Goal: Information Seeking & Learning: Learn about a topic

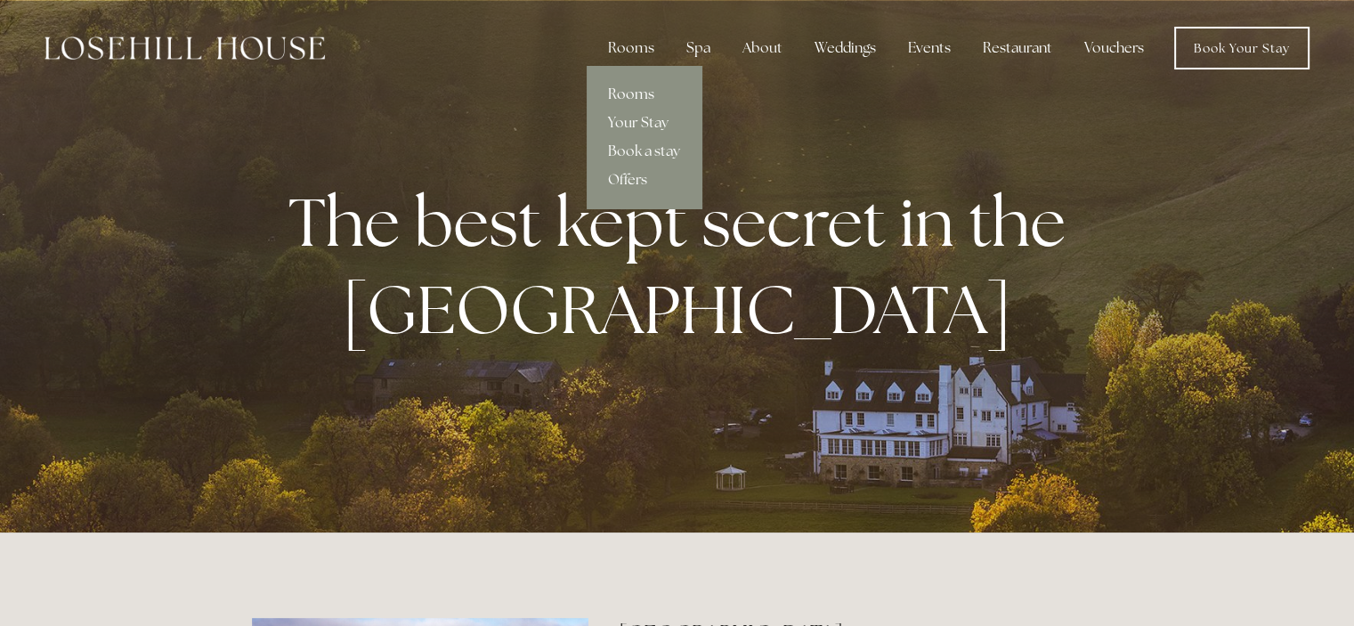
click at [634, 95] on link "Rooms" at bounding box center [644, 94] width 115 height 28
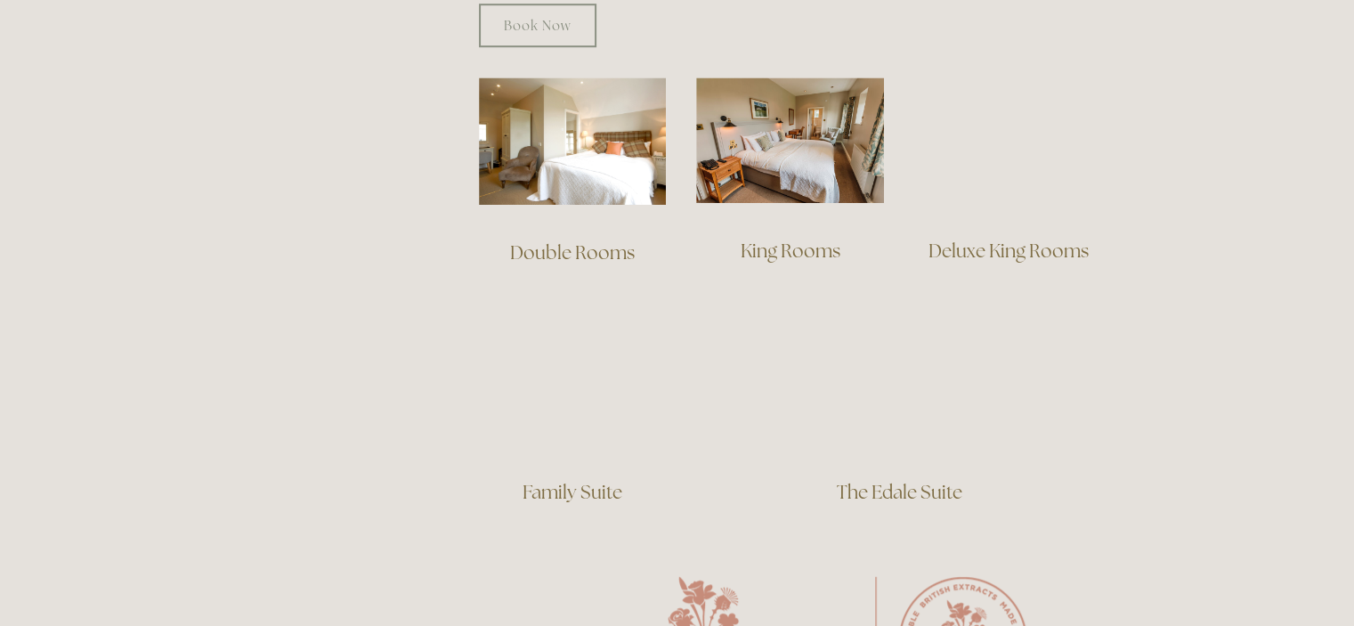
scroll to position [1286, 0]
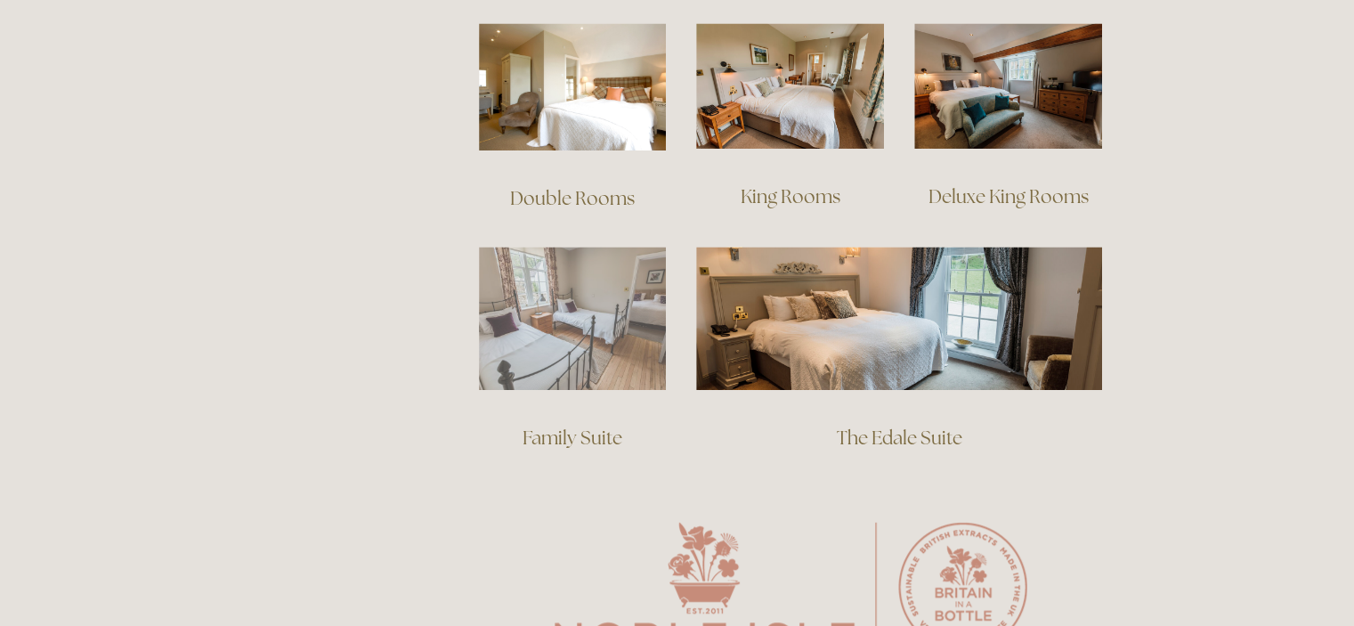
click at [620, 294] on img at bounding box center [573, 318] width 188 height 143
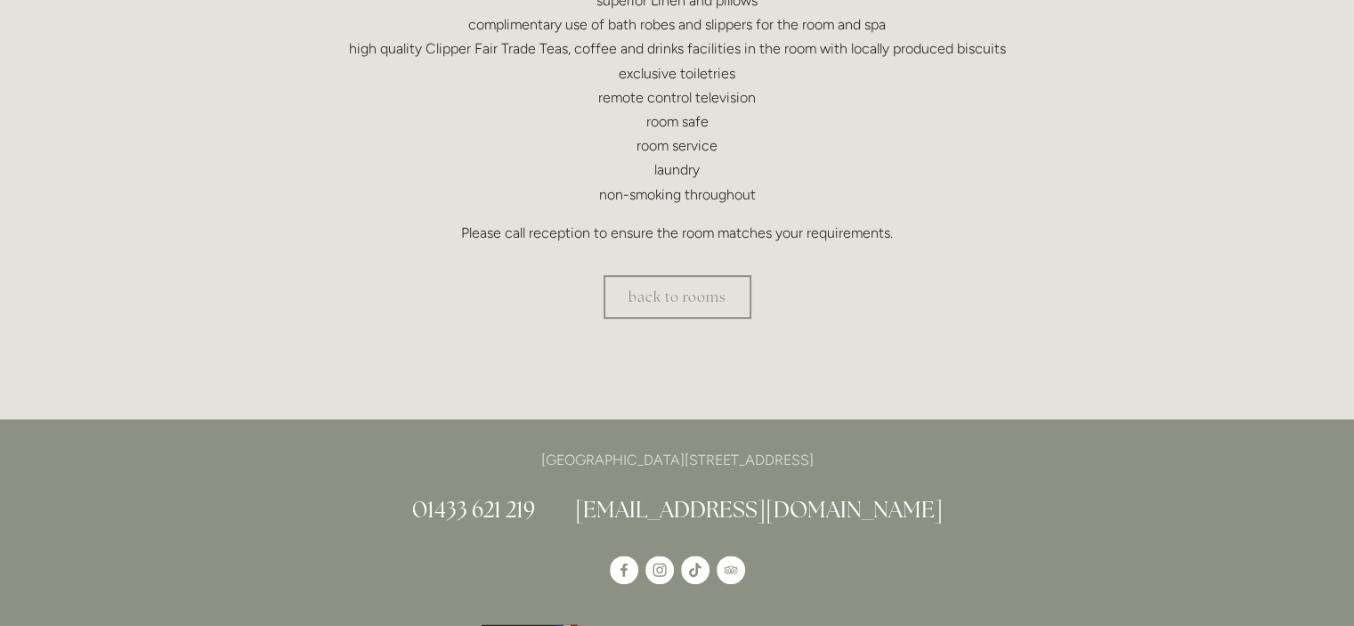
scroll to position [703, 0]
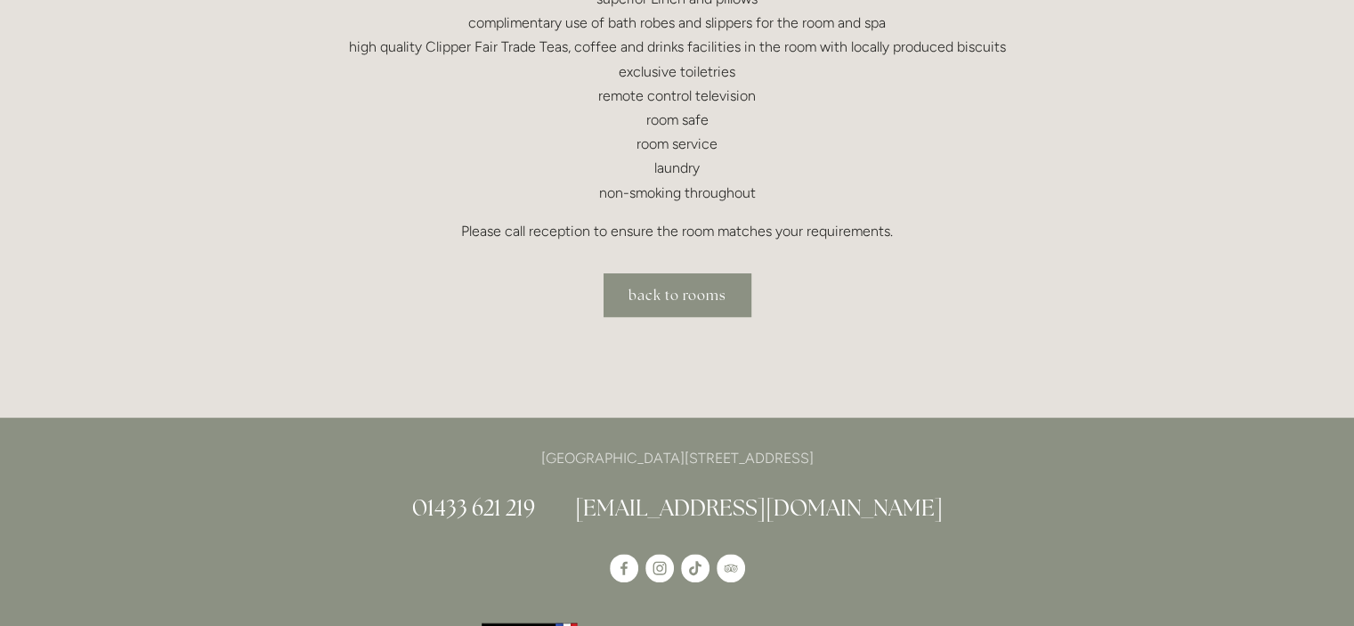
click at [695, 285] on link "back to rooms" at bounding box center [678, 295] width 148 height 44
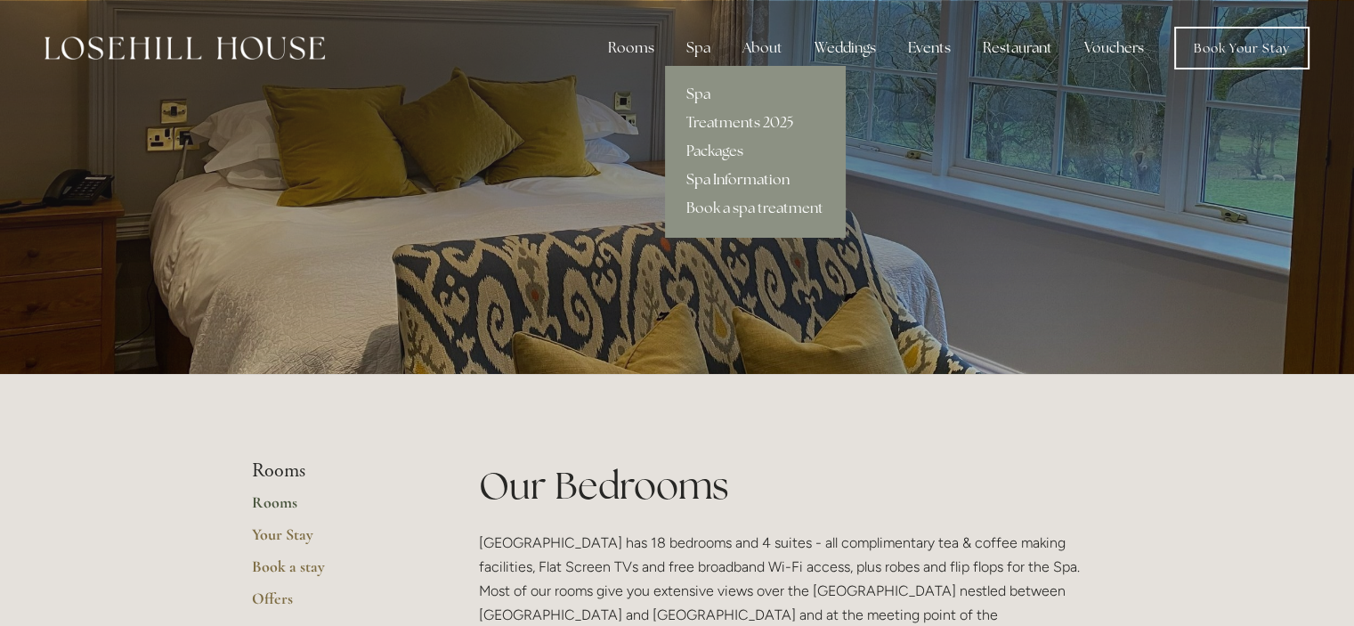
click at [707, 175] on link "Spa Information" at bounding box center [755, 180] width 180 height 28
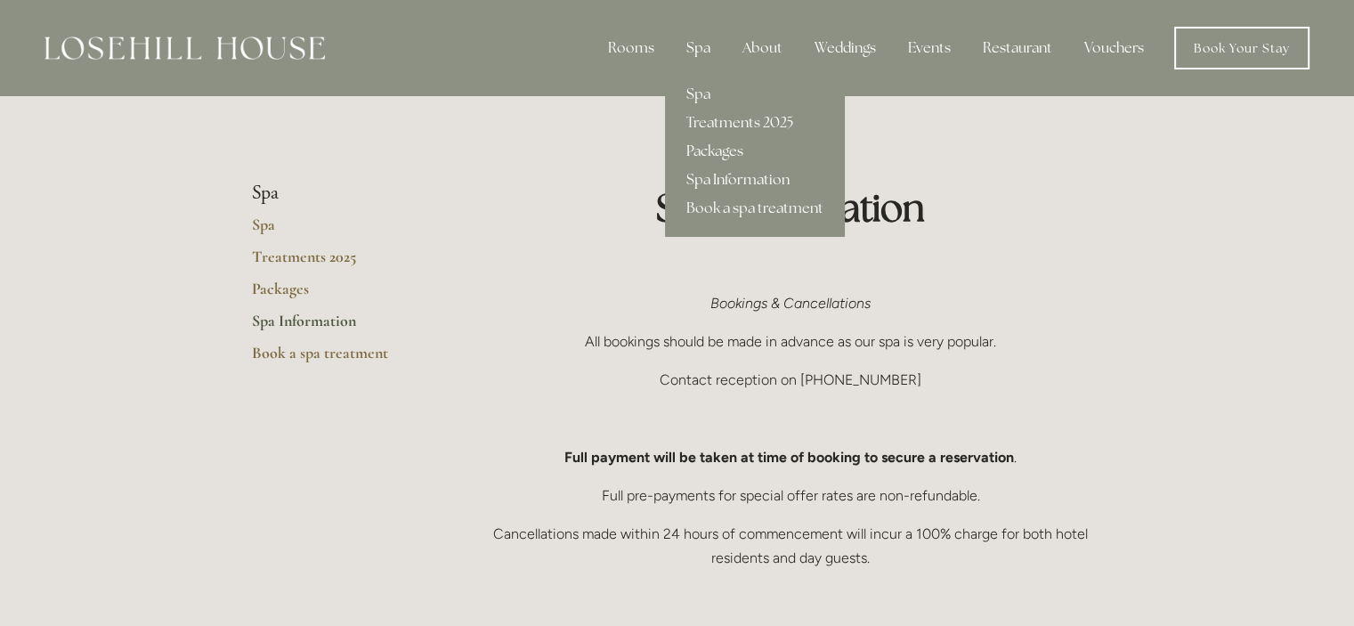
click at [711, 149] on link "Packages" at bounding box center [755, 151] width 180 height 28
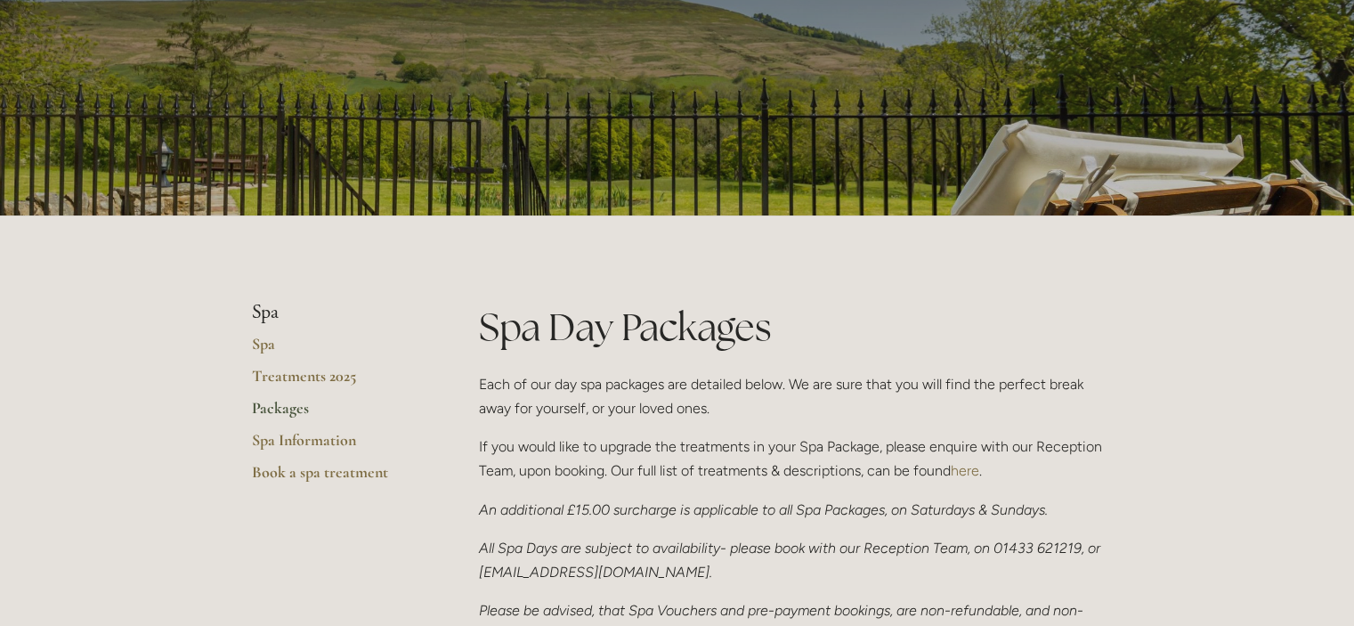
scroll to position [196, 0]
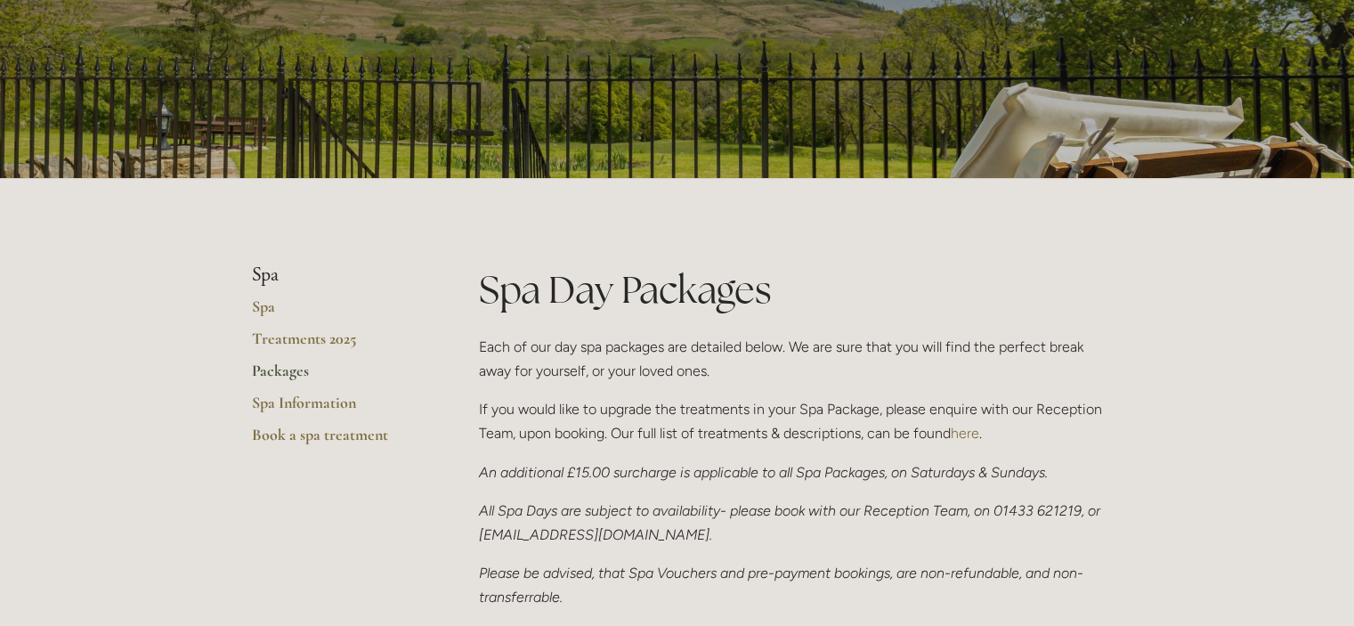
click at [283, 370] on link "Packages" at bounding box center [337, 377] width 170 height 32
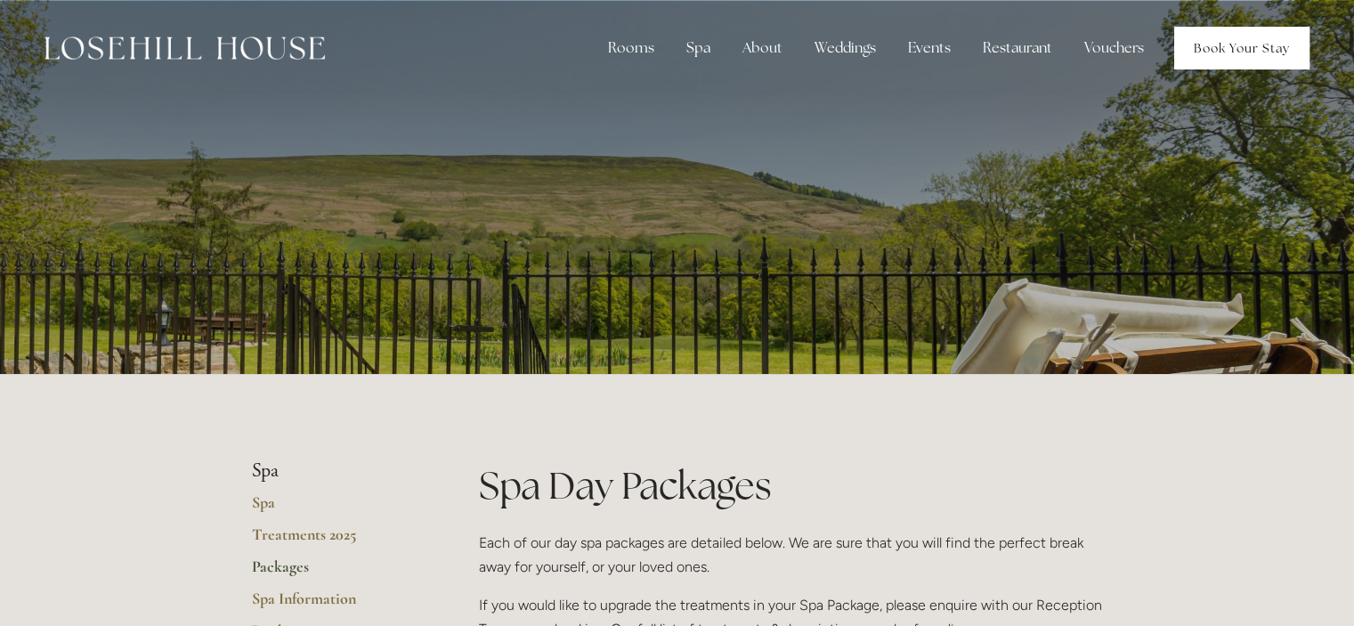
click at [1204, 49] on link "Book Your Stay" at bounding box center [1242, 48] width 135 height 43
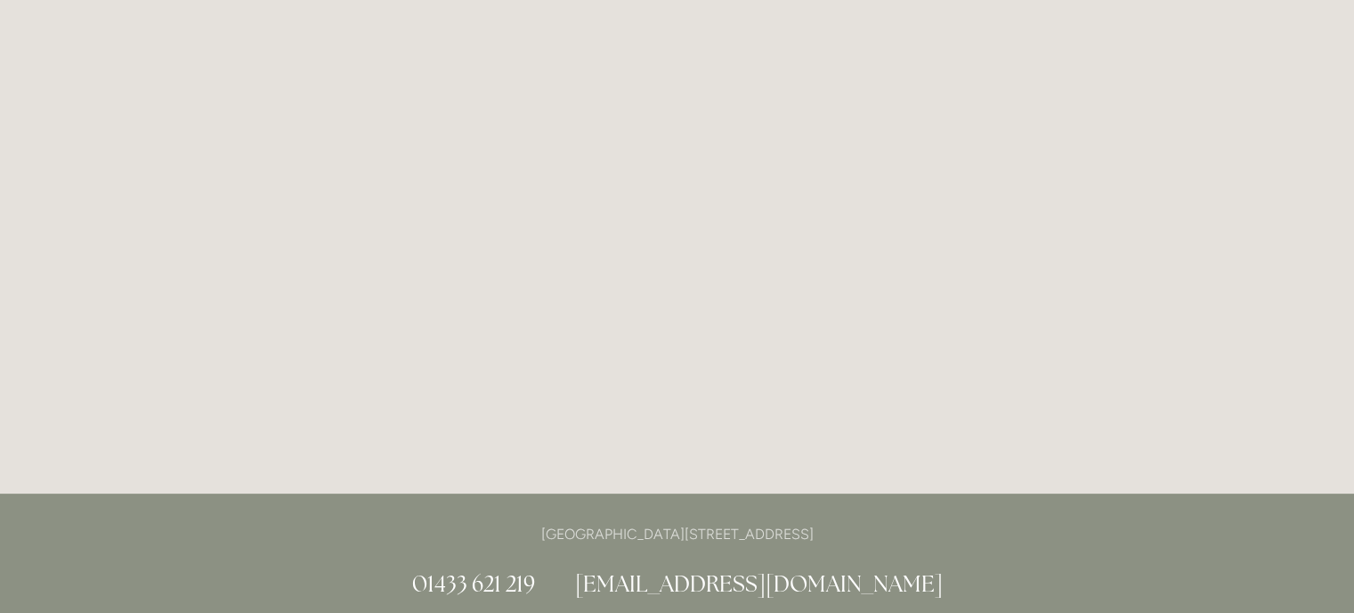
scroll to position [1071, 0]
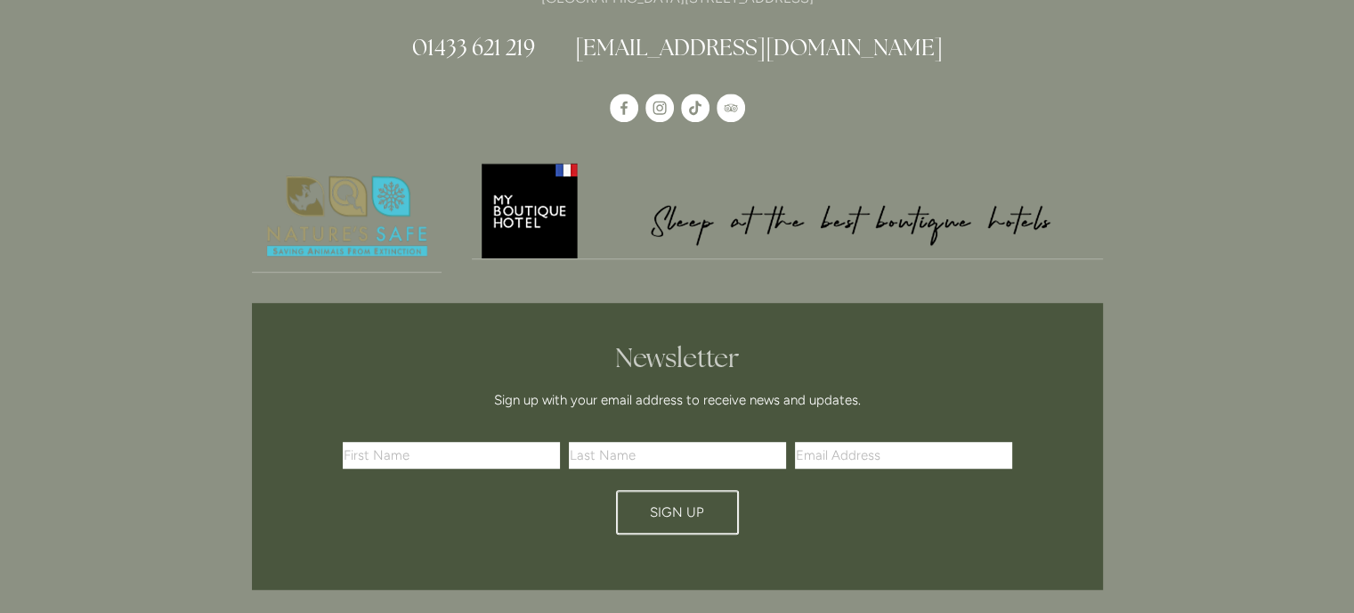
click at [786, 42] on link "[EMAIL_ADDRESS][DOMAIN_NAME]" at bounding box center [759, 47] width 368 height 28
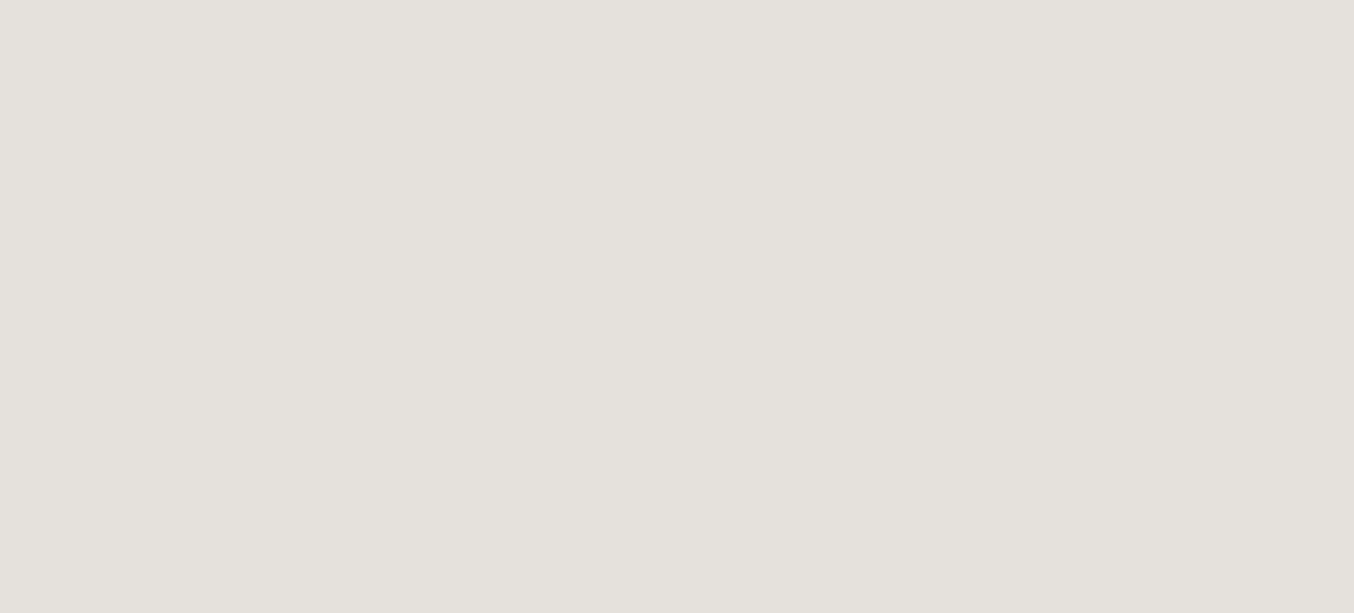
scroll to position [0, 0]
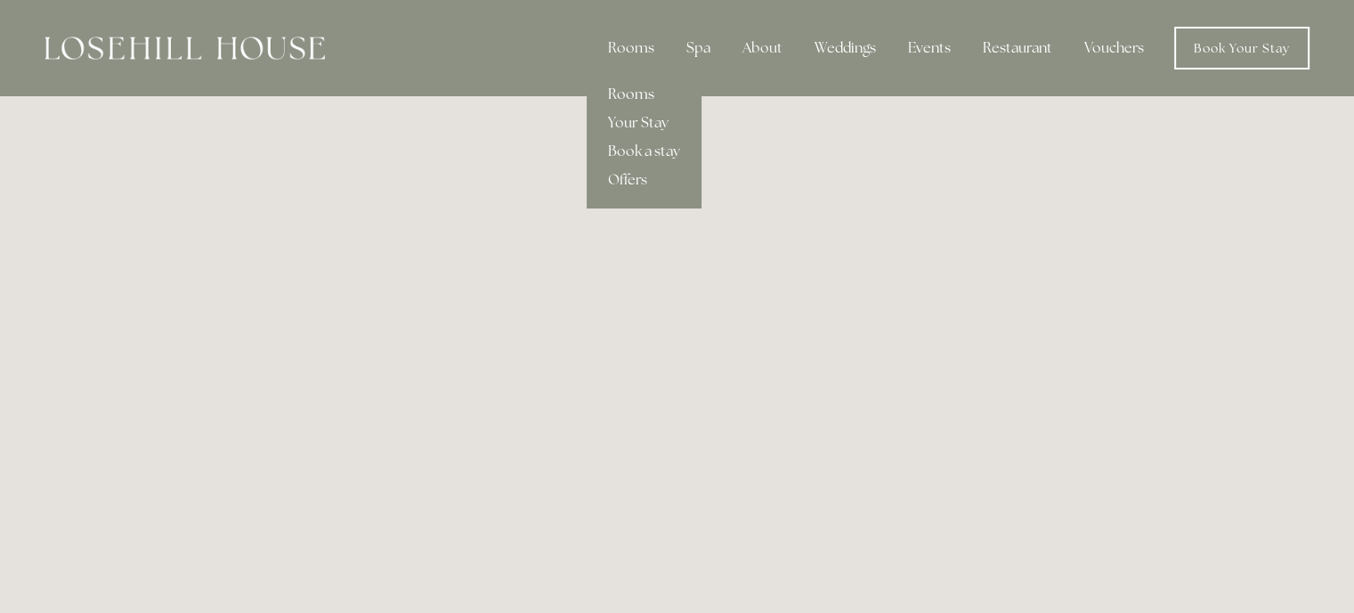
click at [631, 100] on link "Rooms" at bounding box center [644, 94] width 115 height 28
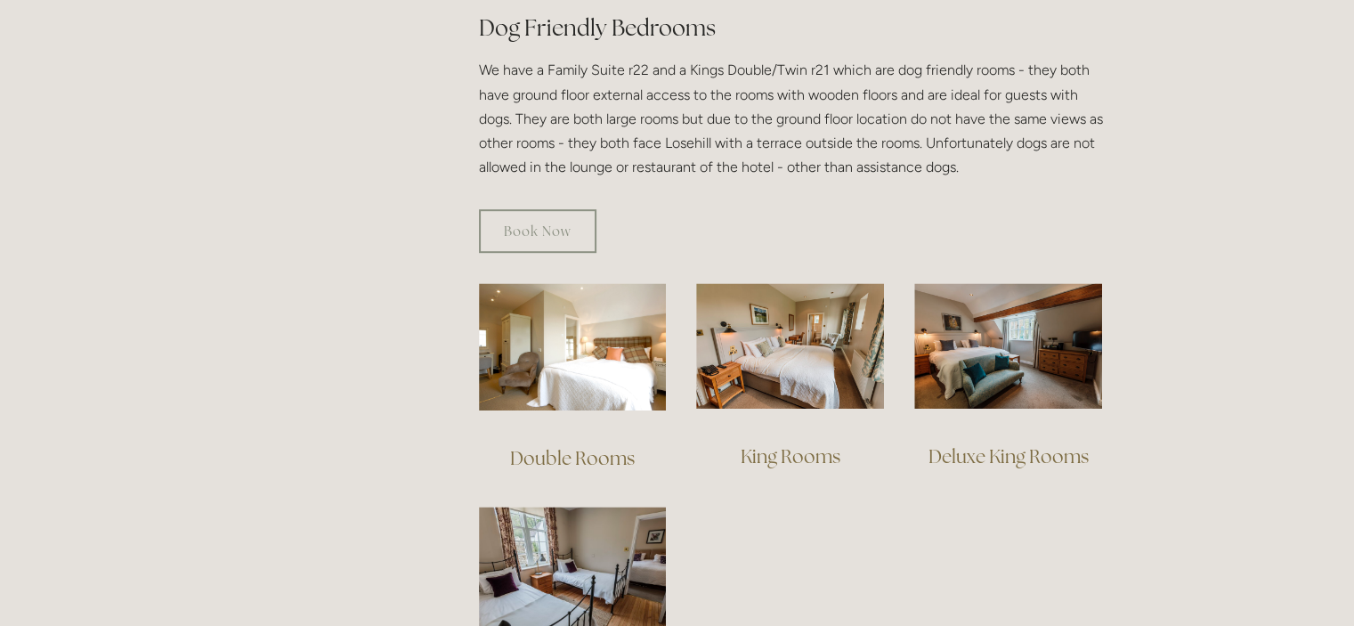
scroll to position [1026, 0]
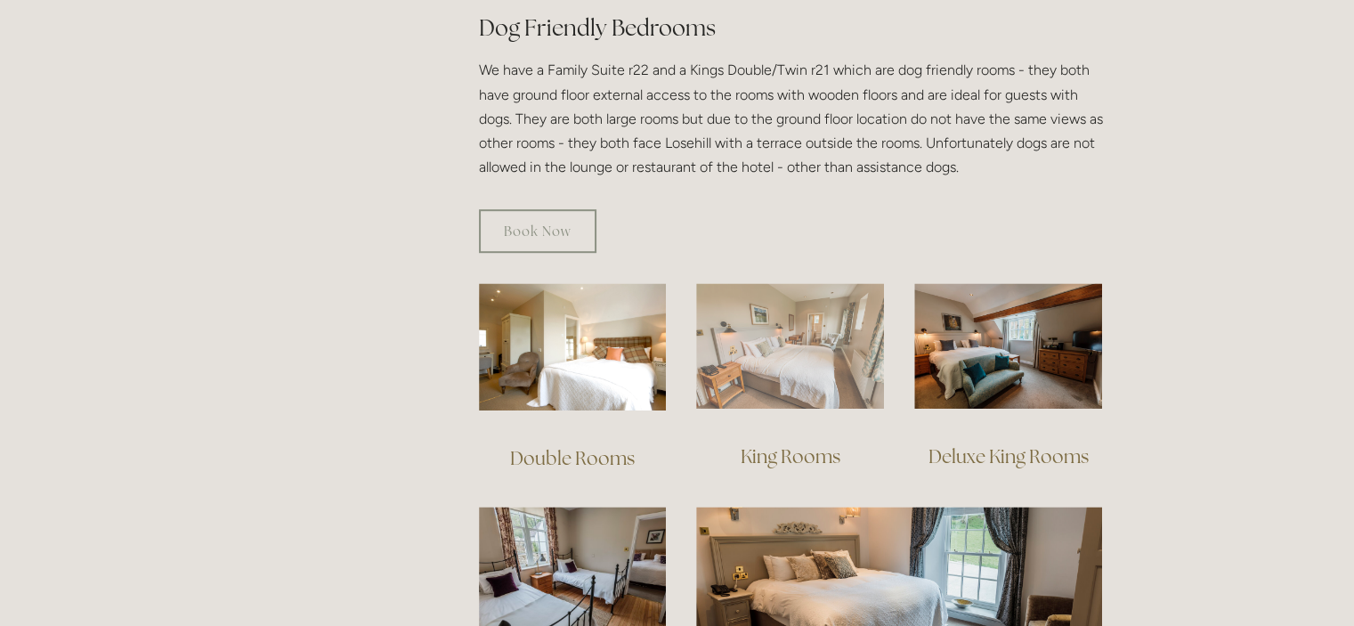
click at [823, 332] on img at bounding box center [790, 346] width 188 height 126
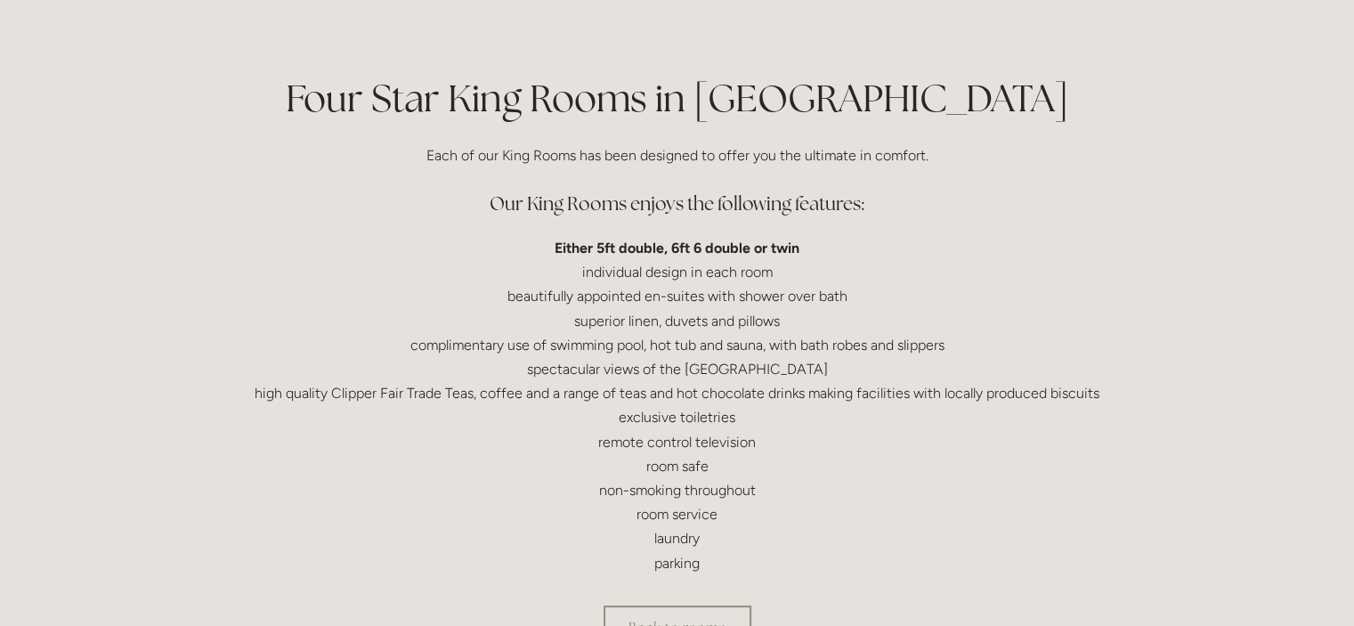
scroll to position [388, 0]
